Goal: Information Seeking & Learning: Learn about a topic

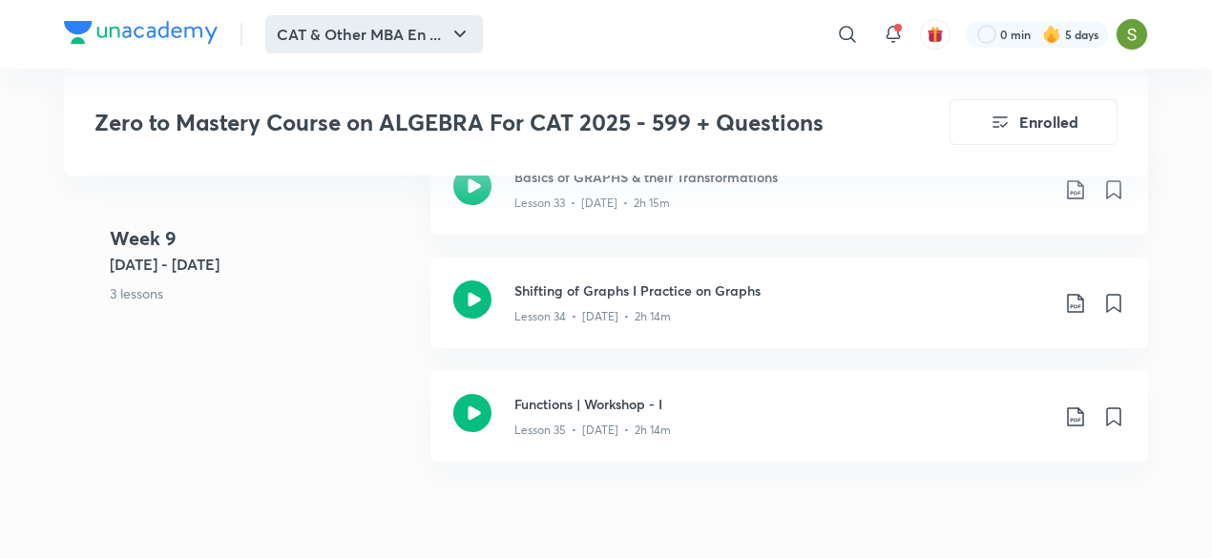
click at [406, 49] on button "CAT & Other MBA En ..." at bounding box center [374, 34] width 218 height 38
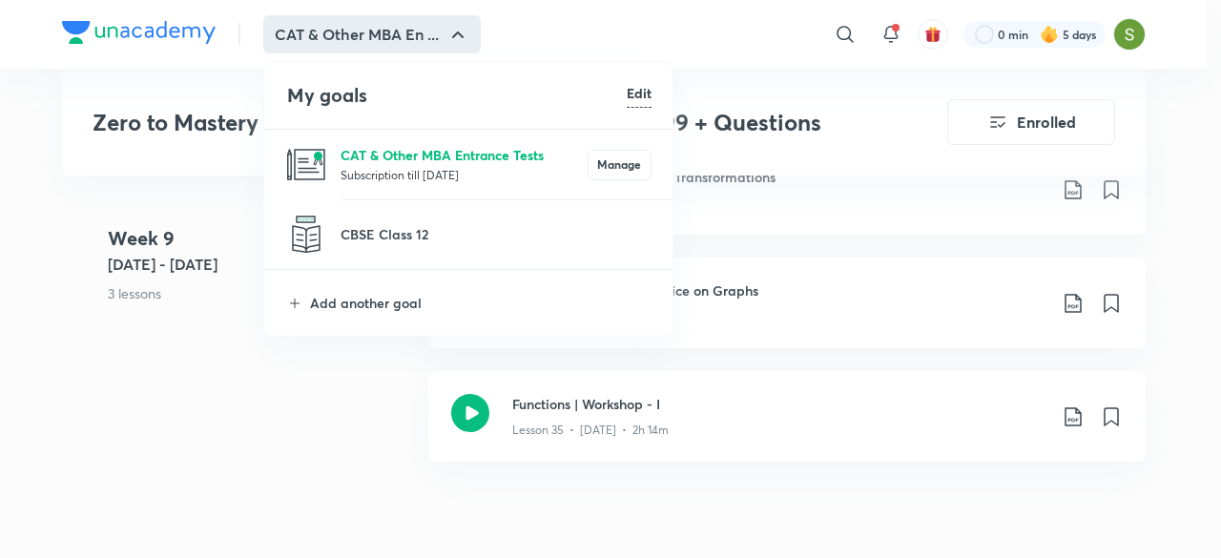
click at [396, 161] on p "CAT & Other MBA Entrance Tests" at bounding box center [464, 155] width 247 height 20
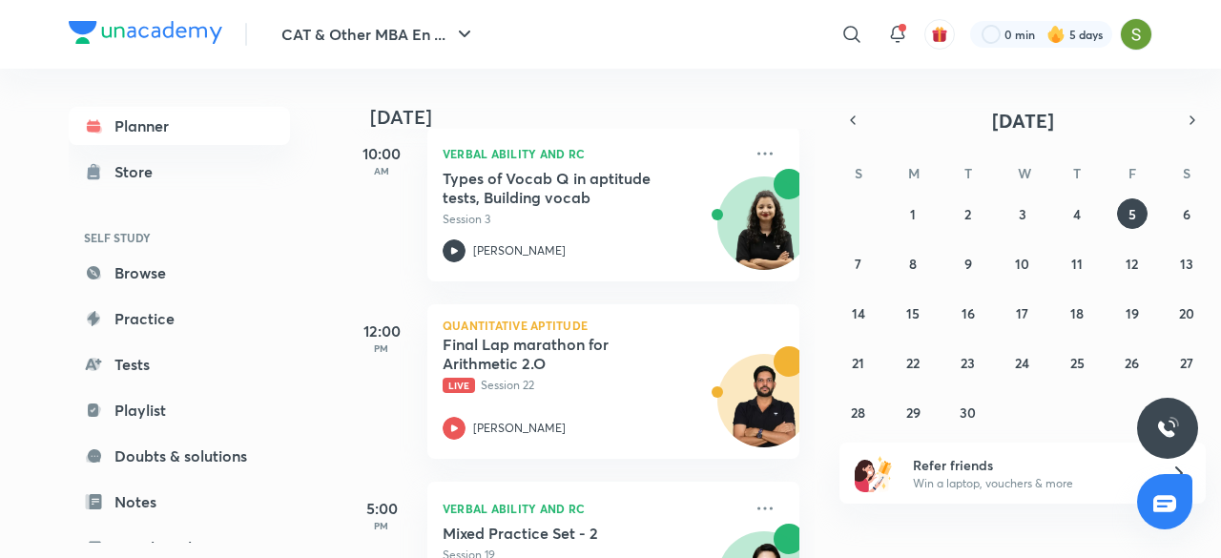
scroll to position [290, 0]
click at [461, 419] on icon at bounding box center [454, 427] width 23 height 23
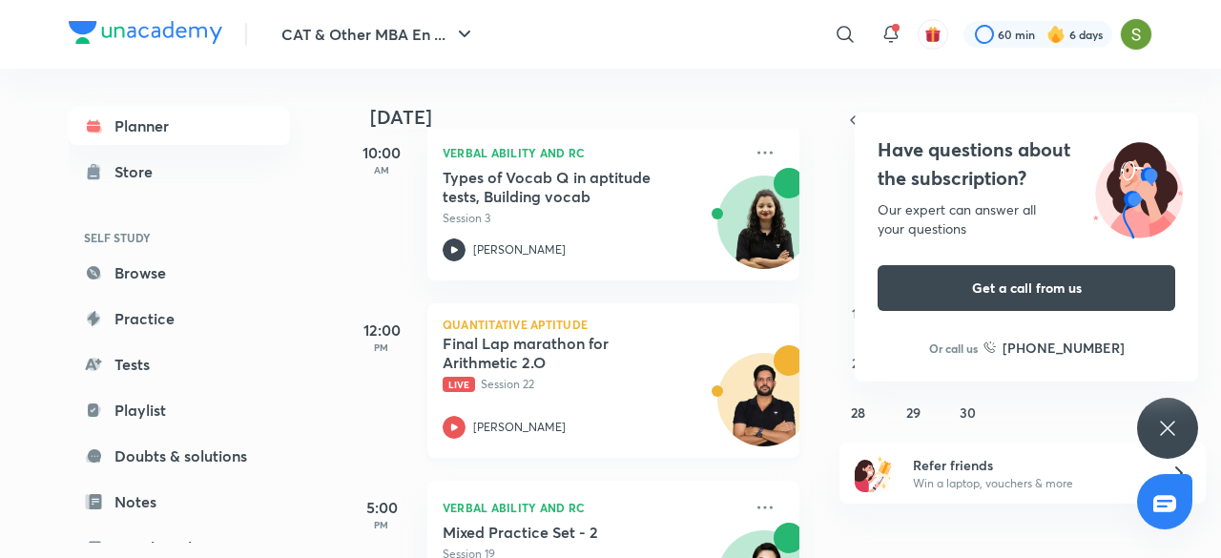
click at [514, 436] on div "[PERSON_NAME]" at bounding box center [593, 427] width 300 height 23
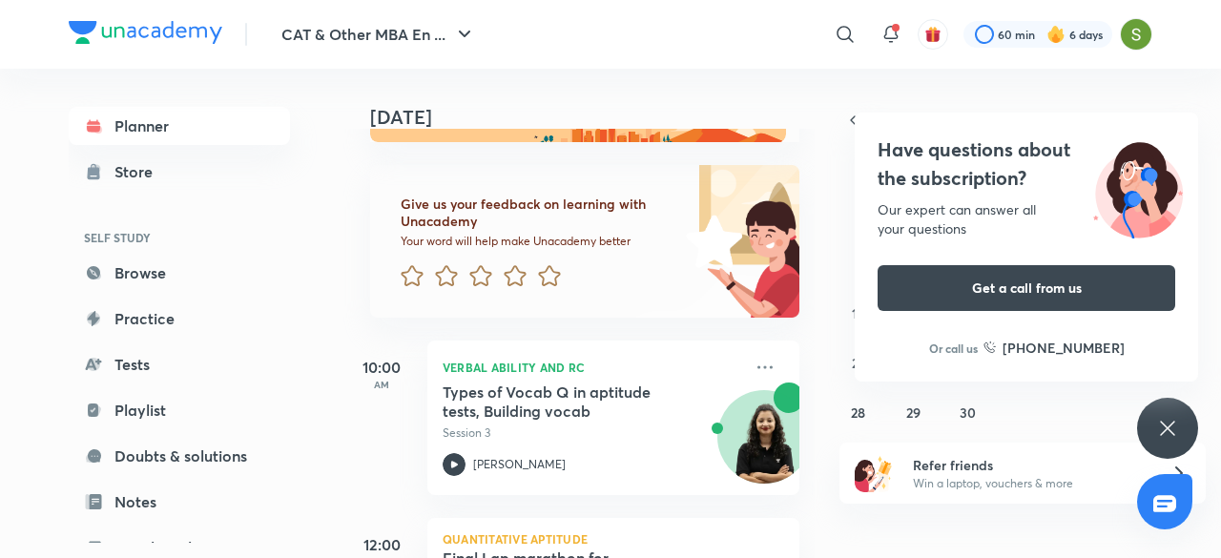
scroll to position [67, 0]
